Goal: Transaction & Acquisition: Obtain resource

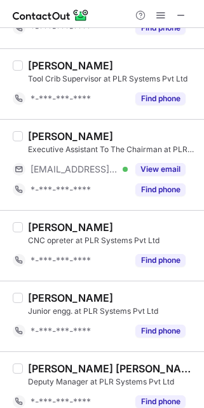
scroll to position [1373, 0]
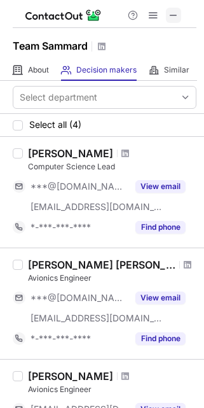
click at [173, 16] on span at bounding box center [174, 15] width 10 height 10
click at [171, 17] on span at bounding box center [174, 15] width 10 height 10
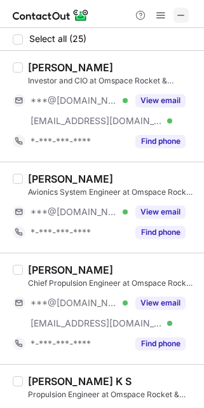
click at [187, 15] on button at bounding box center [181, 15] width 15 height 15
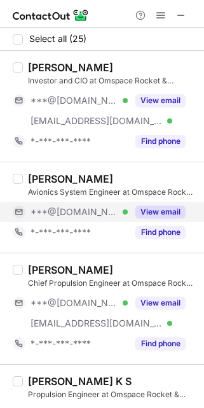
click at [152, 216] on button "View email" at bounding box center [161, 212] width 50 height 13
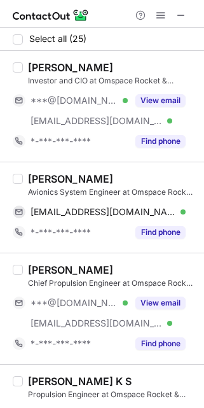
click at [31, 177] on div "Harshit Sharma" at bounding box center [70, 179] width 85 height 13
copy div "Harshit"
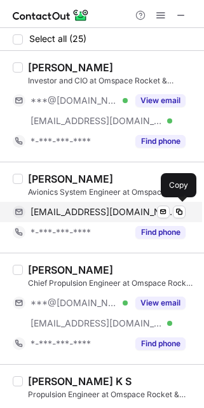
click at [120, 208] on span "sharmaaharshit5650@gmail.com" at bounding box center [104, 211] width 146 height 11
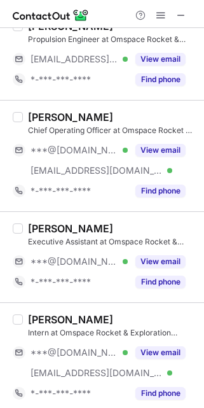
scroll to position [1868, 0]
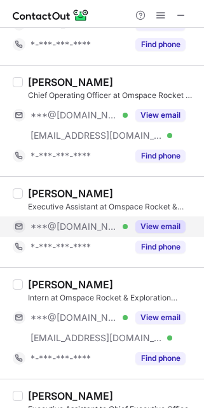
click at [149, 226] on button "View email" at bounding box center [161, 226] width 50 height 13
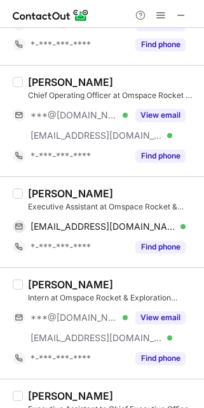
click at [28, 187] on div "Ammar Sayyed" at bounding box center [70, 193] width 85 height 13
copy div "Ammar"
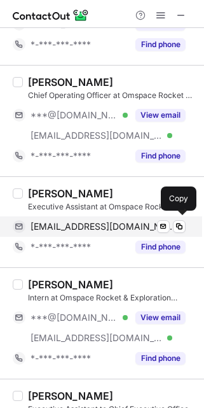
click at [78, 224] on span "ammarsayyed9096@gmail.com" at bounding box center [104, 226] width 146 height 11
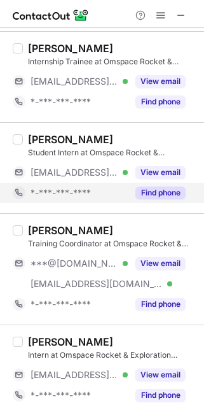
scroll to position [404, 0]
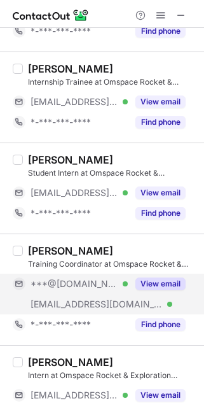
click at [156, 283] on button "View email" at bounding box center [161, 284] width 50 height 13
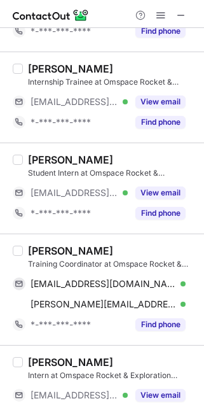
click at [31, 247] on div "Mriganka Singha" at bounding box center [70, 251] width 85 height 13
copy div "Mriganka"
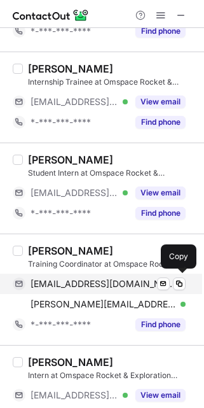
click at [103, 281] on span "mrigankasingha123@gmail.com" at bounding box center [104, 283] width 146 height 11
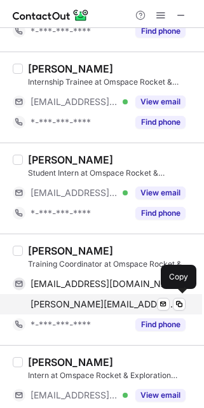
click at [126, 301] on span "mriganka.singha@omspace.in" at bounding box center [104, 304] width 146 height 11
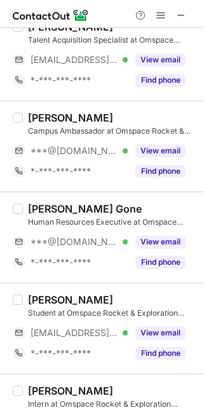
scroll to position [998, 0]
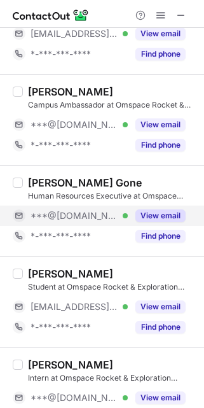
click at [145, 214] on button "View email" at bounding box center [161, 216] width 50 height 13
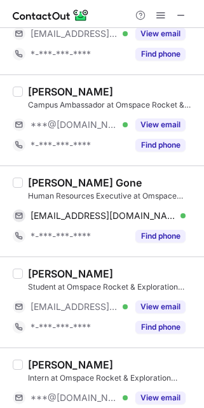
click at [33, 180] on div "Jahanvi Gone" at bounding box center [85, 182] width 114 height 13
copy div "Jahanvi"
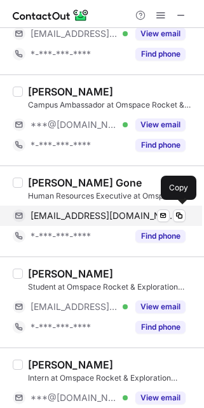
click at [74, 215] on span "jahanvigone1410@gmail.com" at bounding box center [104, 215] width 146 height 11
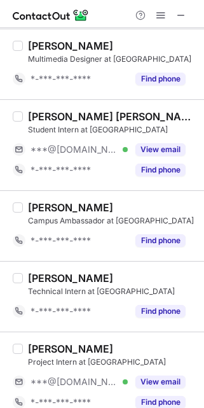
scroll to position [1338, 0]
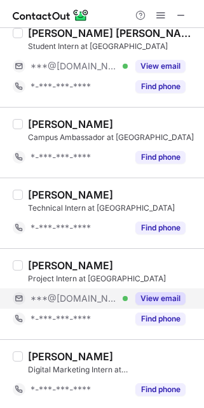
click at [141, 303] on button "View email" at bounding box center [161, 298] width 50 height 13
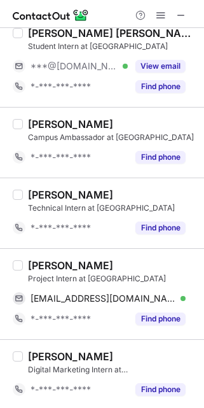
click at [31, 260] on div "[PERSON_NAME]" at bounding box center [70, 265] width 85 height 13
copy div "[PERSON_NAME]"
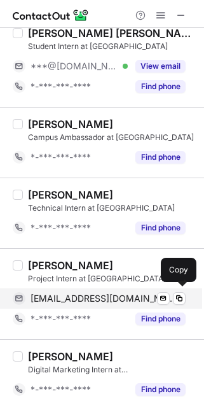
click at [96, 294] on span "[EMAIL_ADDRESS][DOMAIN_NAME]" at bounding box center [104, 298] width 146 height 11
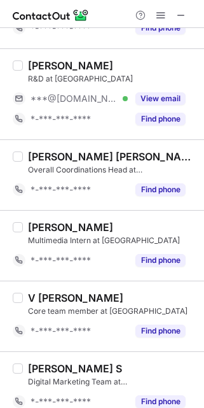
scroll to position [150, 0]
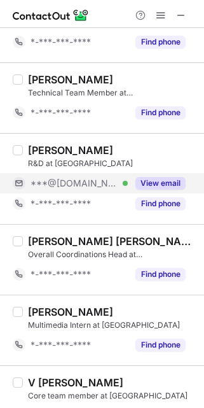
click at [151, 185] on button "View email" at bounding box center [161, 183] width 50 height 13
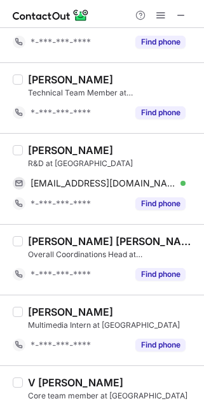
click at [30, 145] on div "Shalini Ravi" at bounding box center [70, 150] width 85 height 13
copy div "Shalini"
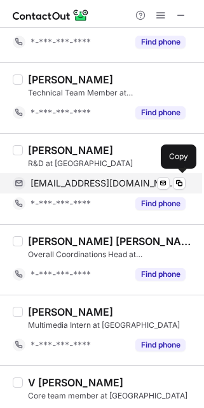
click at [77, 183] on span "shaliniravi1683@gmail.com" at bounding box center [104, 183] width 146 height 11
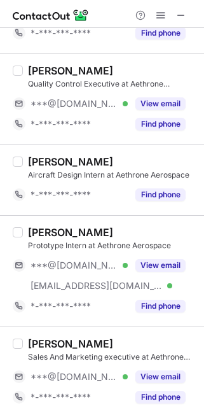
scroll to position [255, 0]
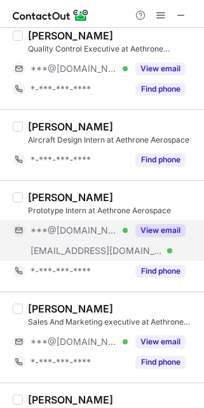
click at [160, 224] on button "View email" at bounding box center [161, 230] width 50 height 13
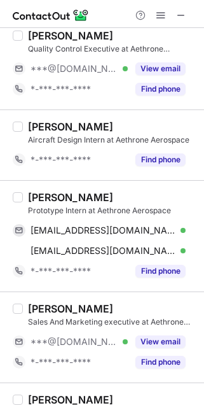
click at [28, 194] on div "Mayur Gunjal" at bounding box center [70, 197] width 85 height 13
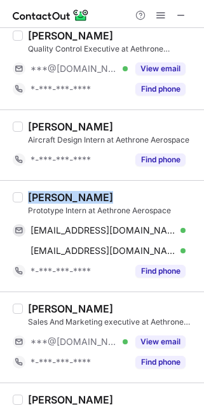
click at [28, 193] on div "Mayur Gunjal" at bounding box center [70, 197] width 85 height 13
copy div "Mayur Gunjal"
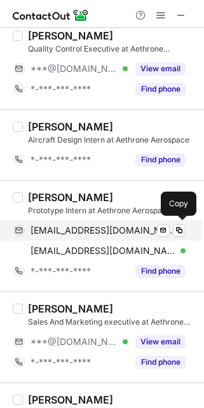
click at [91, 225] on span "gunjalmayur10012004@gmail.com" at bounding box center [104, 230] width 146 height 11
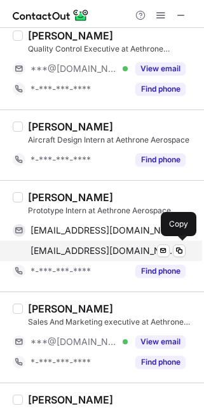
click at [115, 251] on span "mayurg@aethroneaerospace.com" at bounding box center [104, 250] width 146 height 11
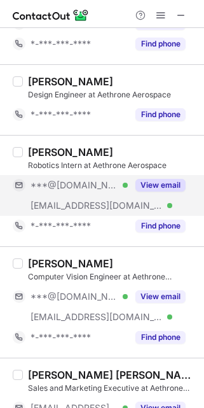
scroll to position [594, 0]
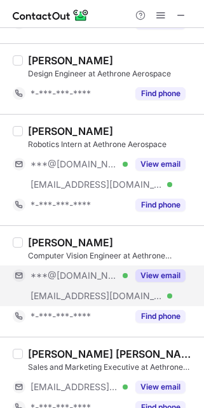
click at [146, 273] on button "View email" at bounding box center [161, 275] width 50 height 13
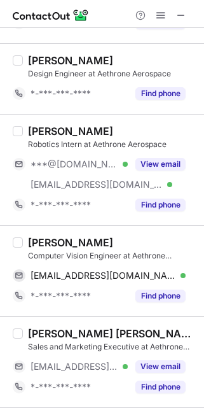
click at [36, 239] on div "Anandiya Sheel Diwan" at bounding box center [70, 242] width 85 height 13
click at [34, 239] on div "Anandiya Sheel Diwan" at bounding box center [70, 242] width 85 height 13
copy div "Anandiya"
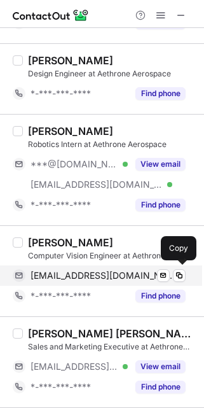
click at [110, 273] on span "anandiyasheeldiwan17@gmail.com" at bounding box center [104, 275] width 146 height 11
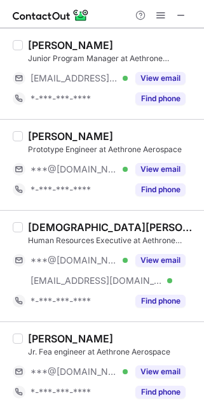
scroll to position [1274, 0]
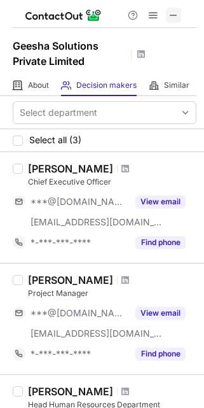
click at [175, 17] on span at bounding box center [174, 15] width 10 height 10
